Goal: Task Accomplishment & Management: Use online tool/utility

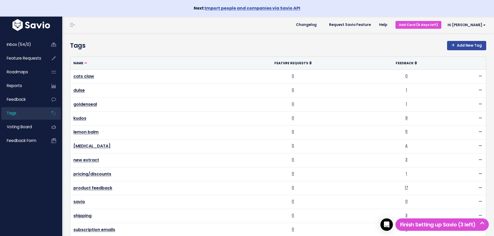
click at [16, 114] on span "Tags" at bounding box center [12, 113] width 10 height 5
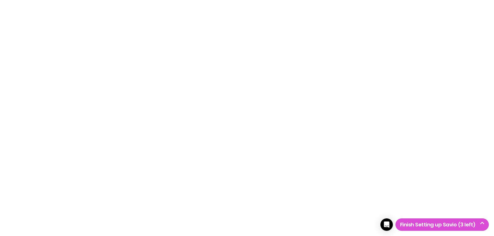
type input "cs review"
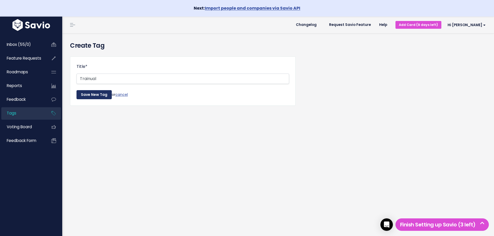
type input "Trainual"
click at [89, 94] on input "Save New Tag" at bounding box center [94, 94] width 35 height 9
